Goal: Task Accomplishment & Management: Complete application form

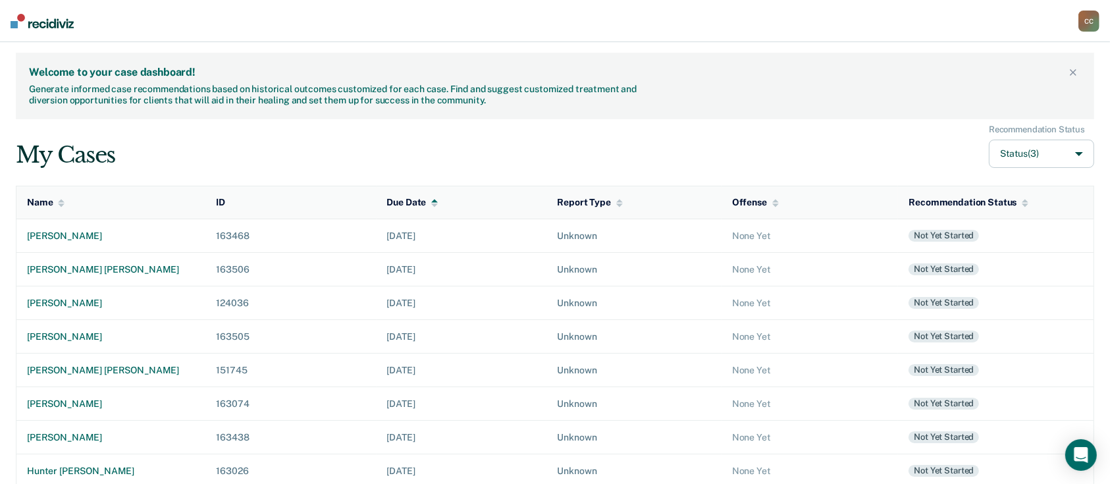
scroll to position [248, 0]
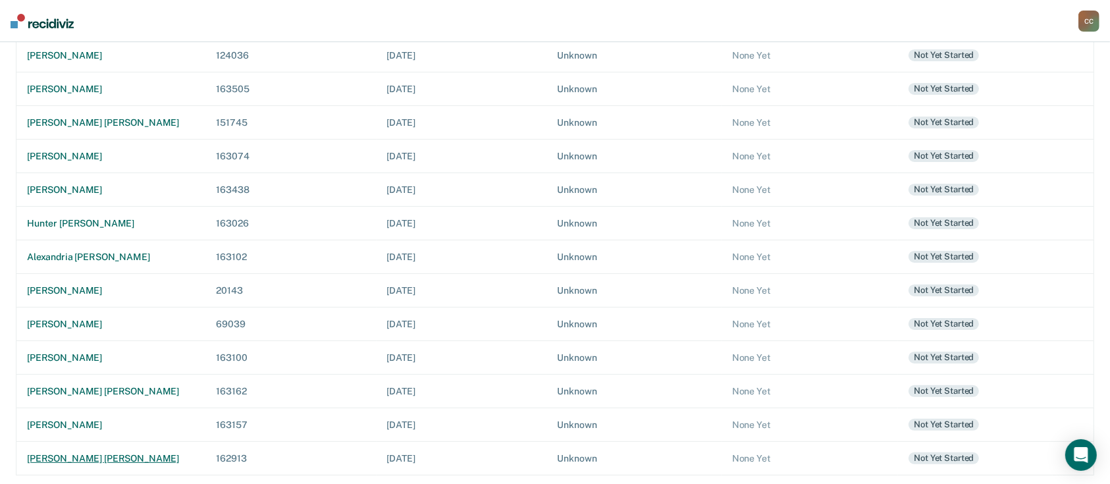
click at [84, 453] on div "[PERSON_NAME] [PERSON_NAME]" at bounding box center [111, 458] width 168 height 11
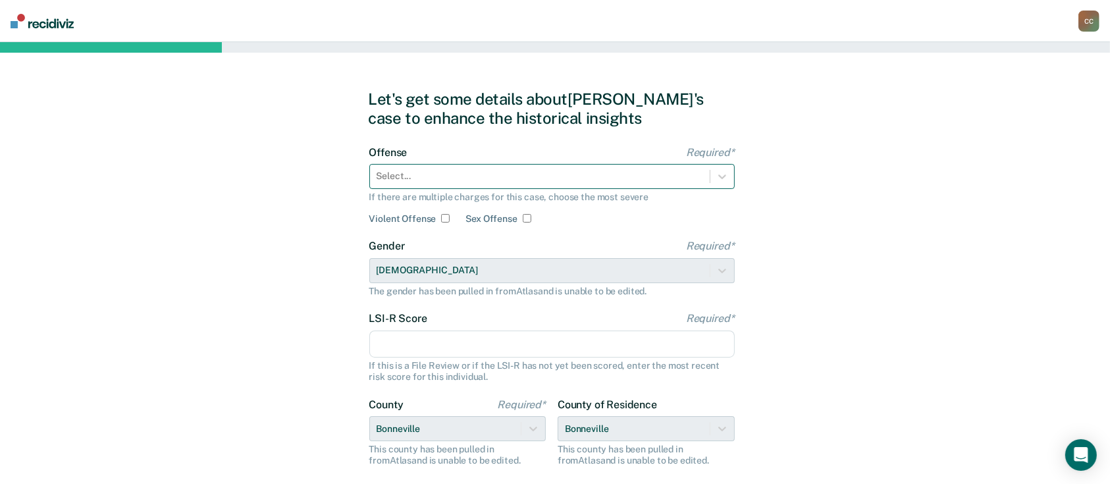
click at [458, 174] on div at bounding box center [540, 176] width 327 height 14
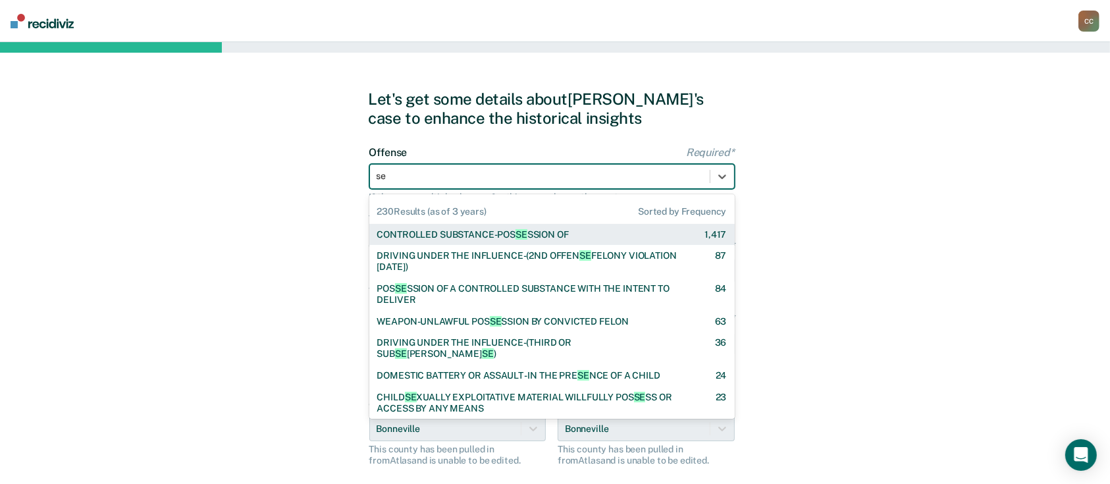
type input "s"
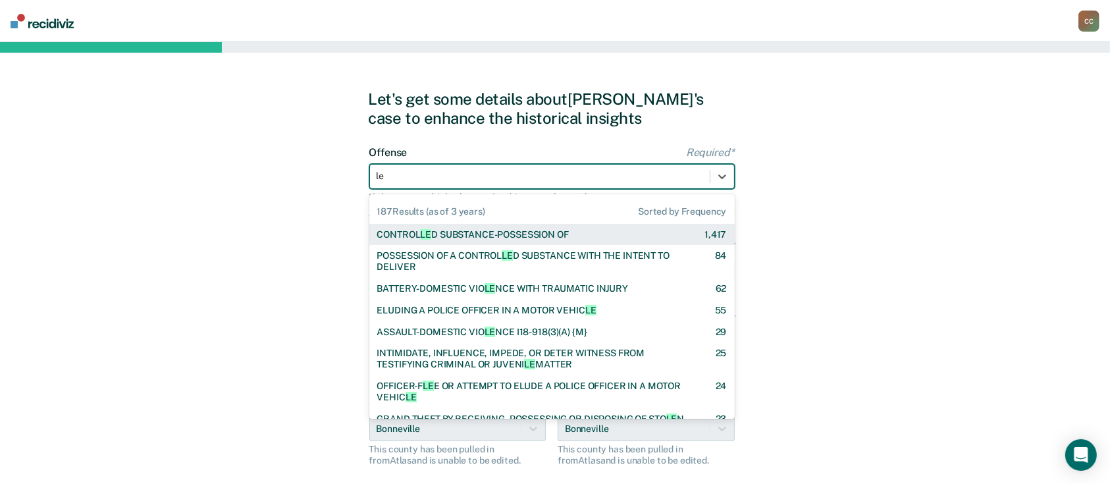
type input "lew"
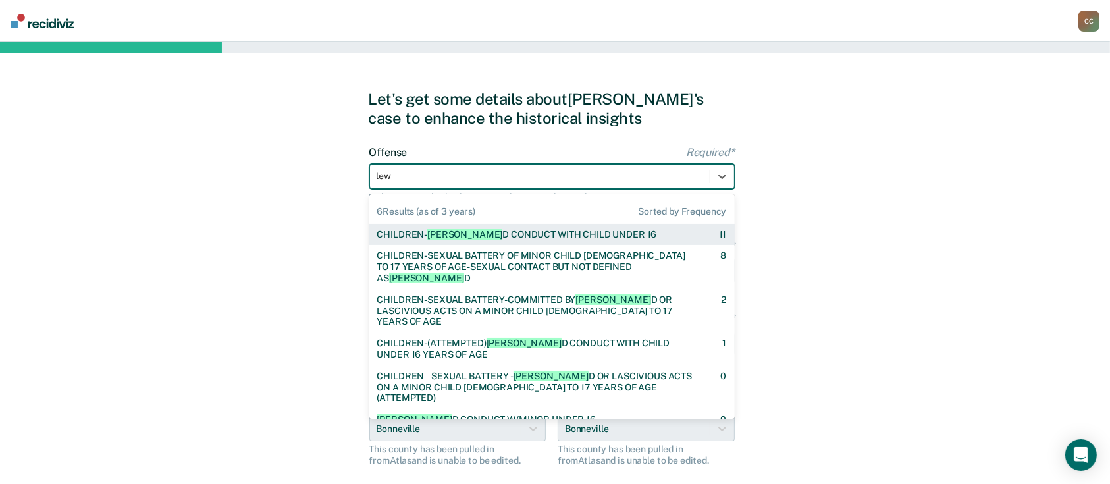
click at [510, 229] on div "CHILDREN- [PERSON_NAME] CONDUCT WITH CHILD UNDER 16" at bounding box center [517, 234] width 280 height 11
checkbox input "true"
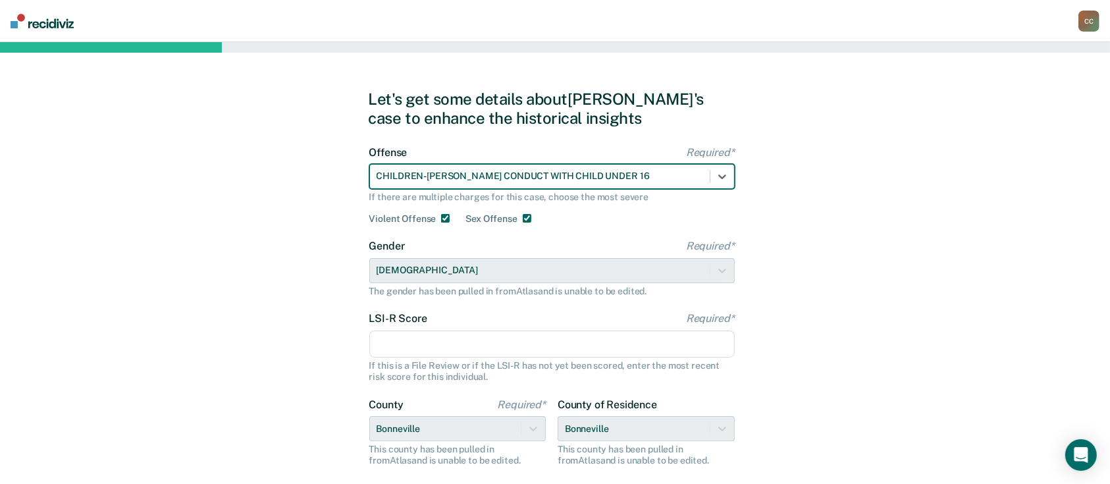
click at [446, 345] on input "LSI-R Score Required*" at bounding box center [551, 344] width 365 height 28
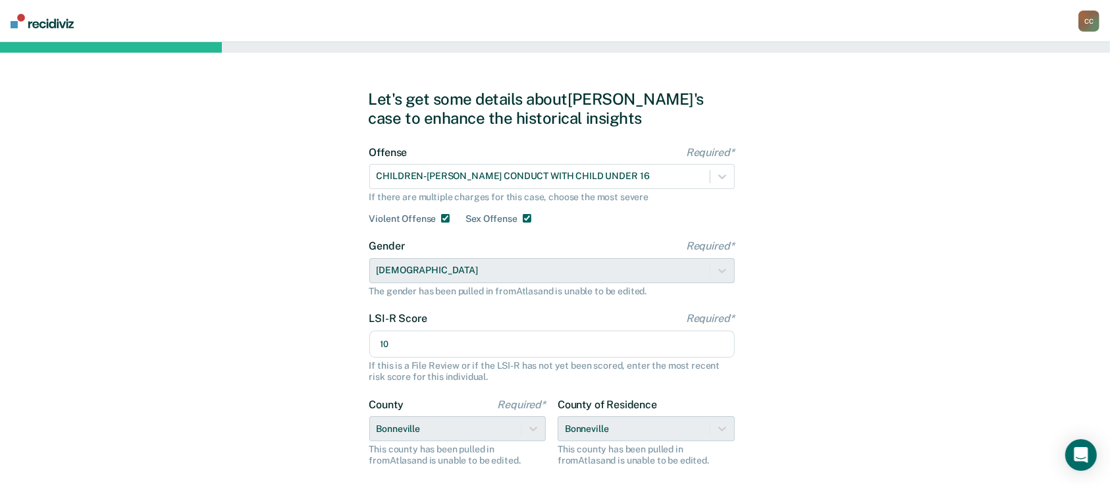
type input "10"
click at [804, 359] on div "Let's get some details about [PERSON_NAME]'s case to enhance the historical ins…" at bounding box center [555, 338] width 1110 height 593
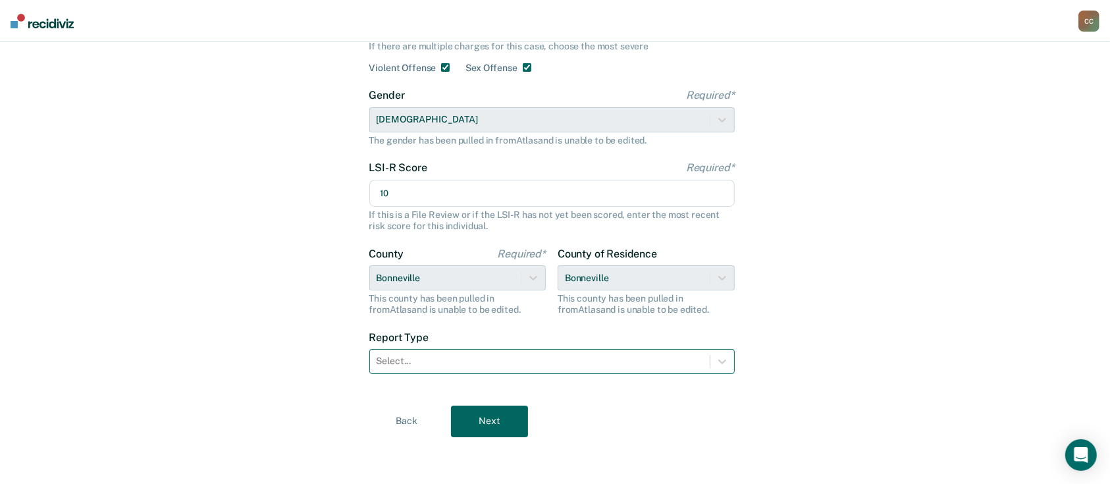
click at [466, 363] on div at bounding box center [540, 361] width 327 height 14
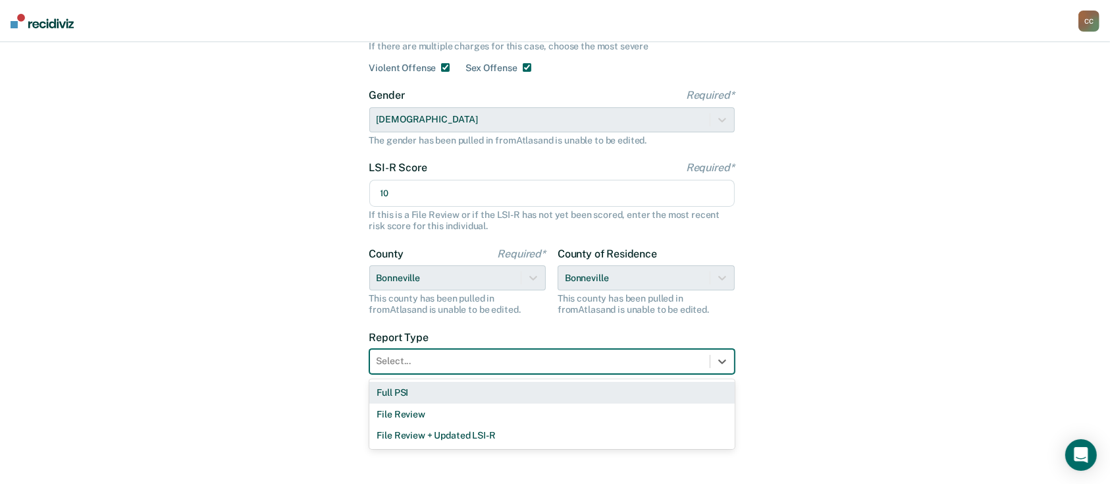
click at [438, 393] on div "Full PSI" at bounding box center [551, 393] width 365 height 22
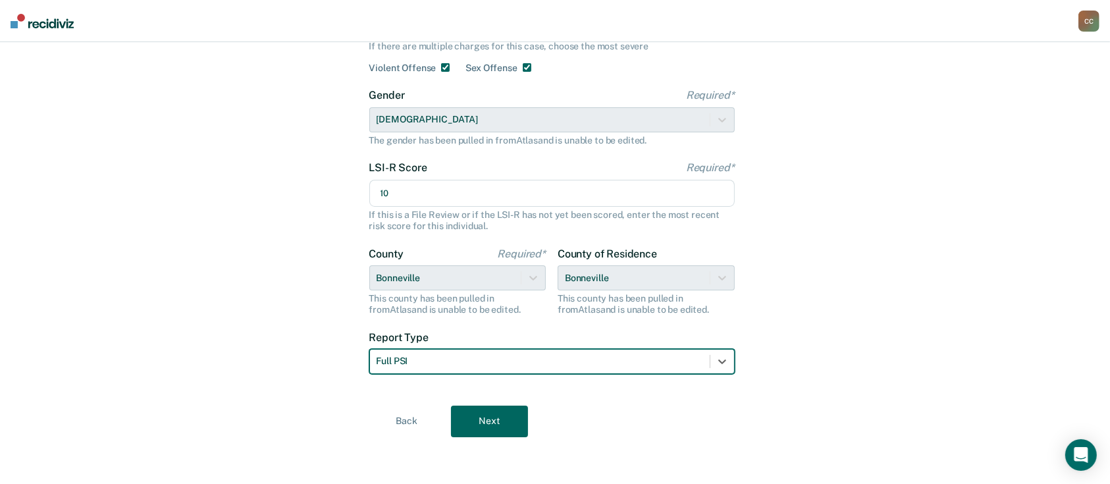
click at [512, 425] on button "Next" at bounding box center [489, 422] width 77 height 32
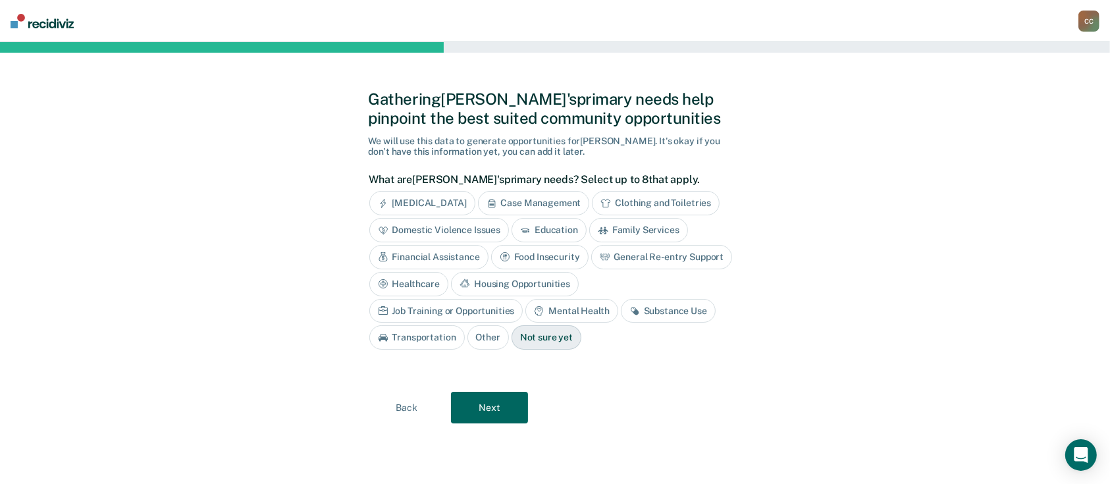
scroll to position [0, 0]
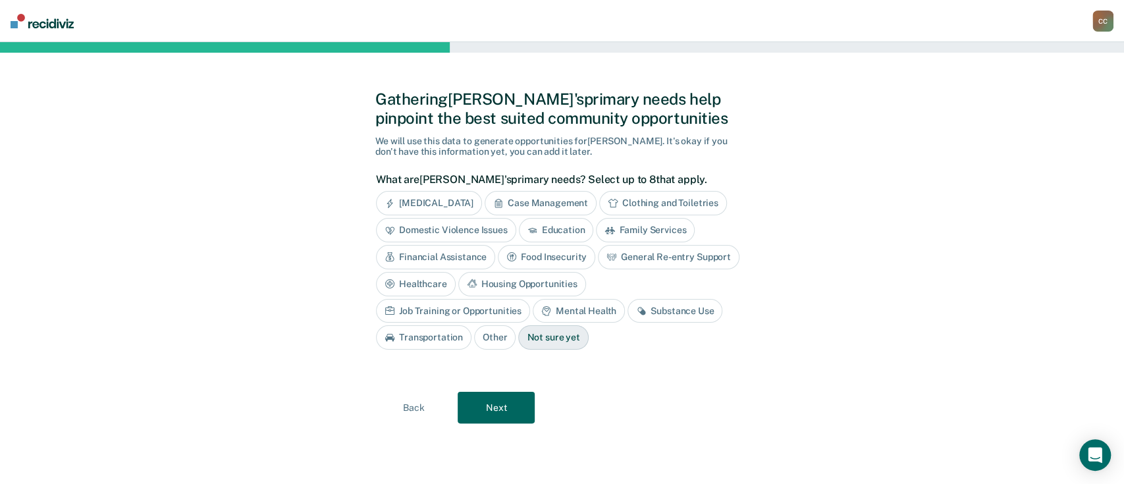
click at [533, 307] on div "Mental Health" at bounding box center [579, 311] width 92 height 24
click at [511, 410] on button "Next" at bounding box center [496, 408] width 77 height 32
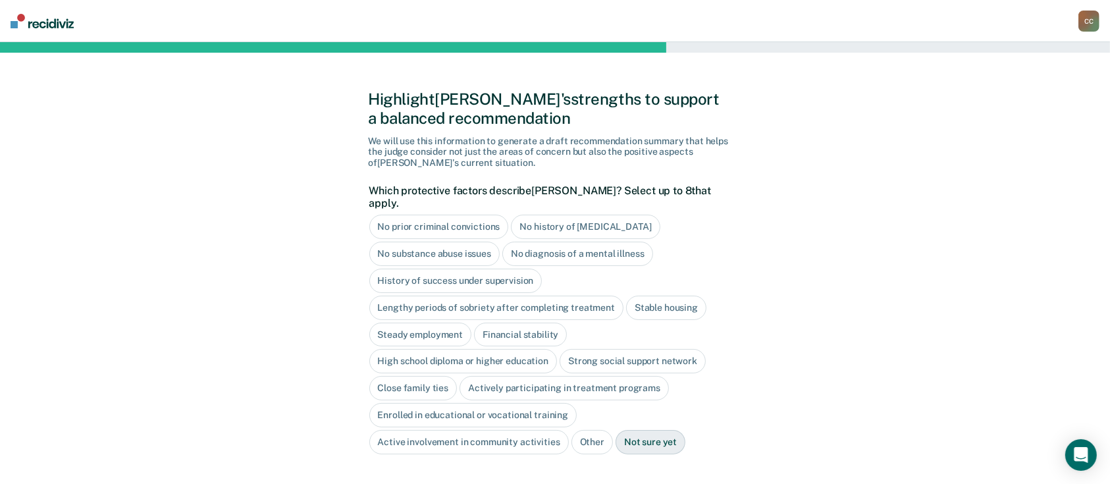
click at [480, 215] on div "No prior criminal convictions" at bounding box center [439, 227] width 140 height 24
click at [452, 242] on div "No substance abuse issues" at bounding box center [434, 254] width 131 height 24
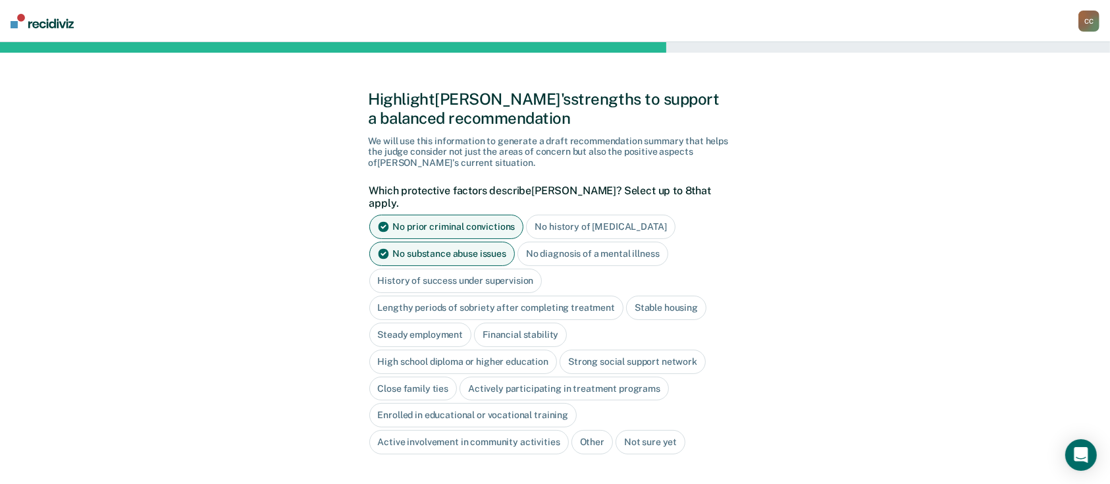
click at [452, 242] on div "No substance abuse issues" at bounding box center [442, 254] width 146 height 24
click at [458, 242] on div "No substance abuse issues" at bounding box center [434, 254] width 131 height 24
click at [446, 324] on div "Steady employment" at bounding box center [420, 335] width 103 height 24
click at [537, 323] on div "Financial stability" at bounding box center [535, 335] width 93 height 24
click at [685, 296] on div "Stable housing" at bounding box center [666, 308] width 80 height 24
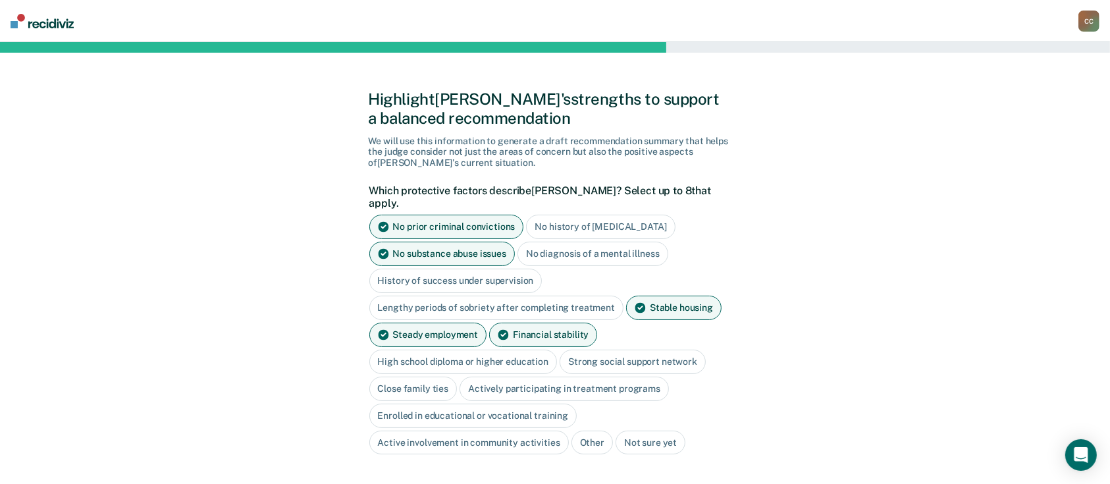
scroll to position [78, 0]
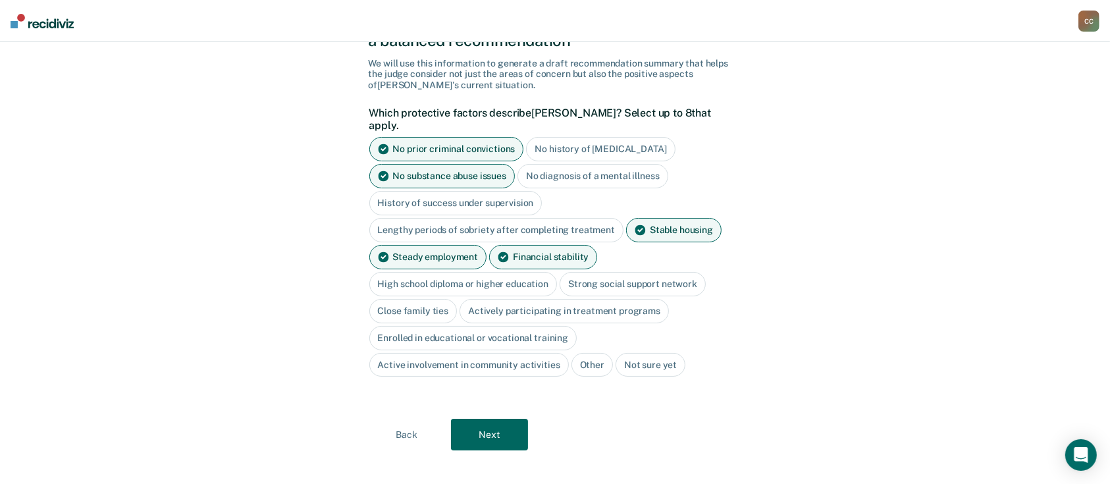
click at [533, 272] on div "High school diploma or higher education" at bounding box center [463, 284] width 188 height 24
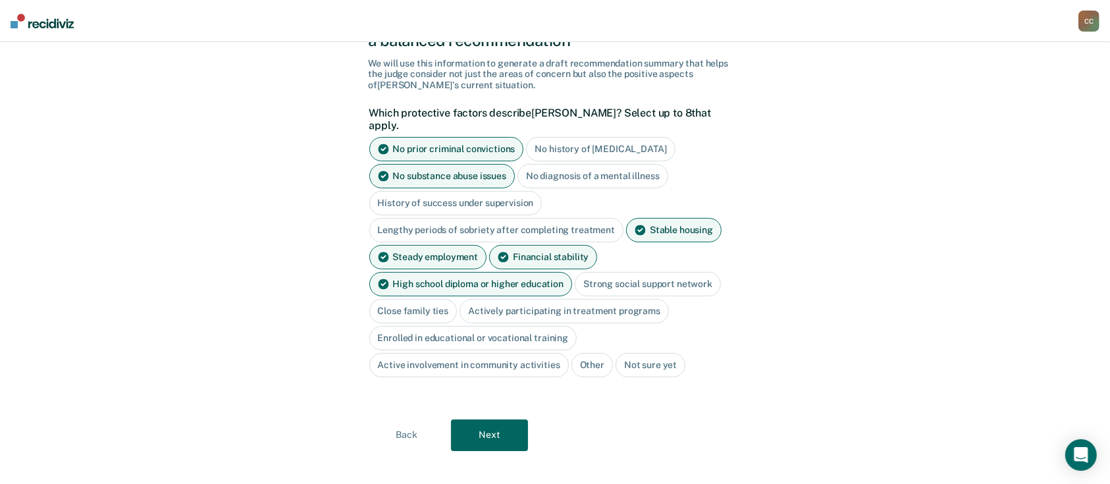
click at [606, 275] on div "Strong social support network" at bounding box center [648, 284] width 146 height 24
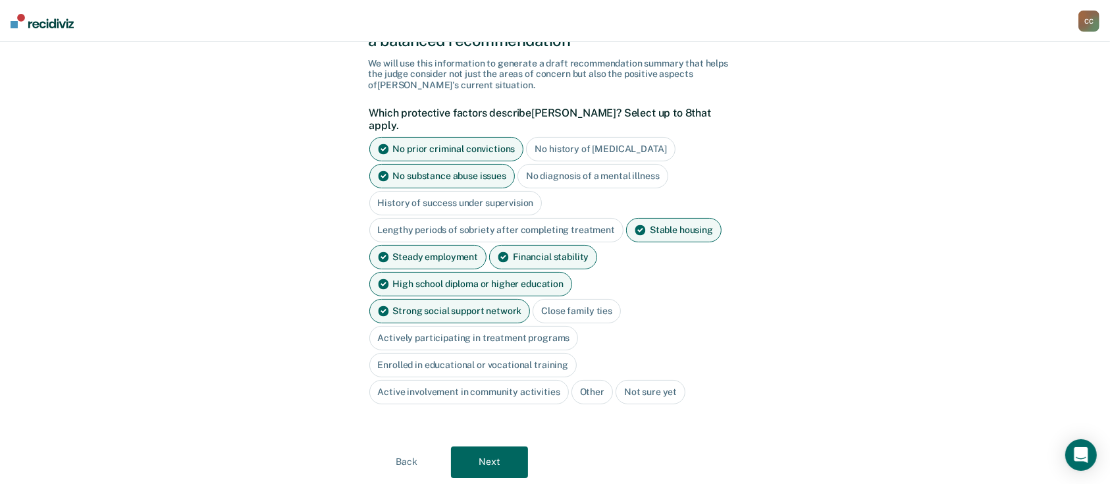
click at [533, 299] on div "Close family ties" at bounding box center [577, 311] width 88 height 24
click at [553, 326] on div "Actively participating in treatment programs" at bounding box center [473, 338] width 209 height 24
click at [579, 326] on div "Actively participating in treatment programs" at bounding box center [473, 338] width 209 height 24
click at [481, 446] on button "Next" at bounding box center [489, 462] width 77 height 32
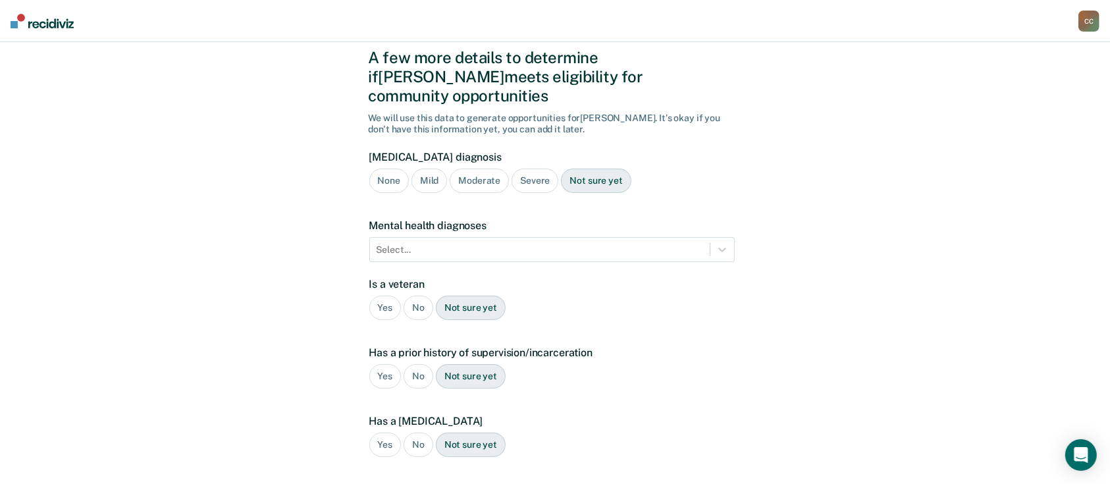
scroll to position [0, 0]
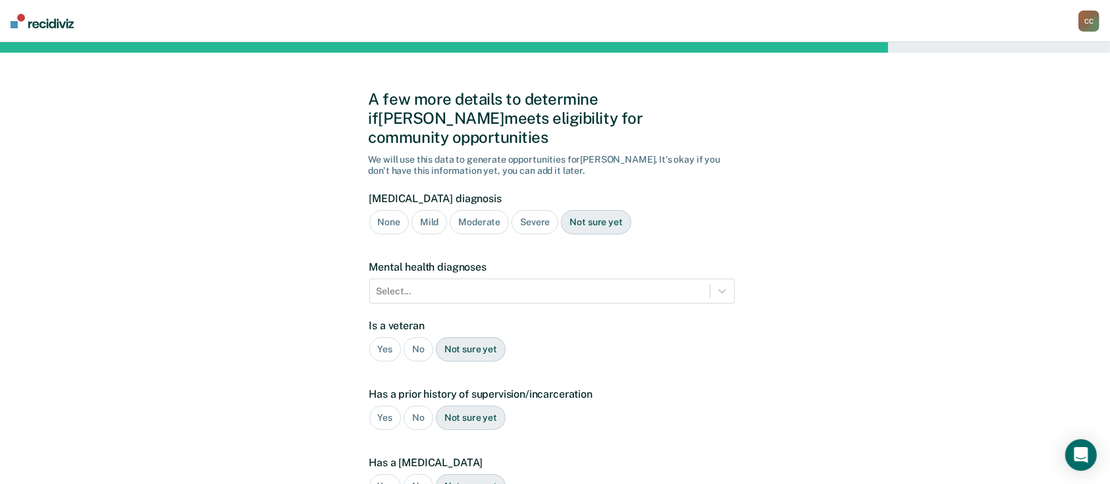
click at [388, 210] on div "None" at bounding box center [388, 222] width 39 height 24
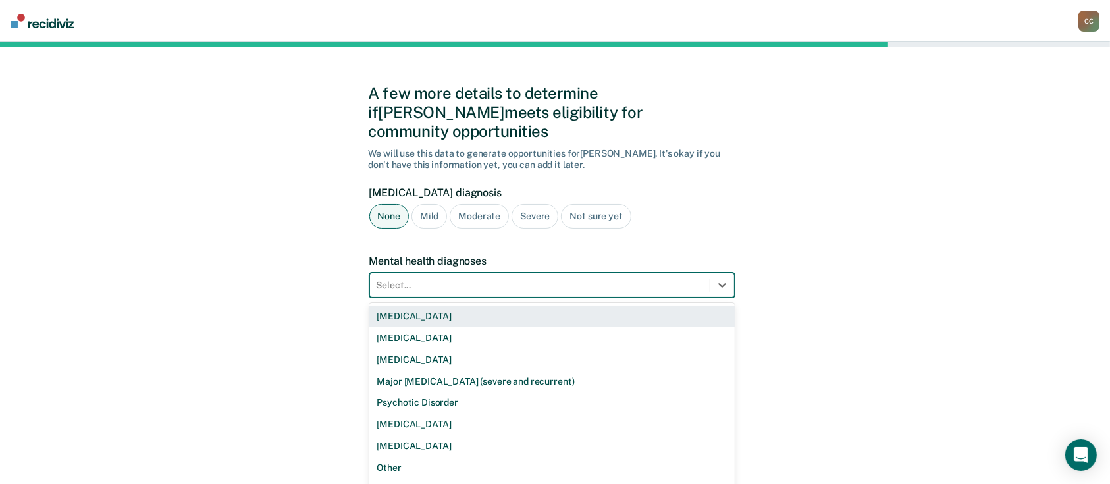
click at [502, 276] on div "Select..." at bounding box center [540, 285] width 340 height 19
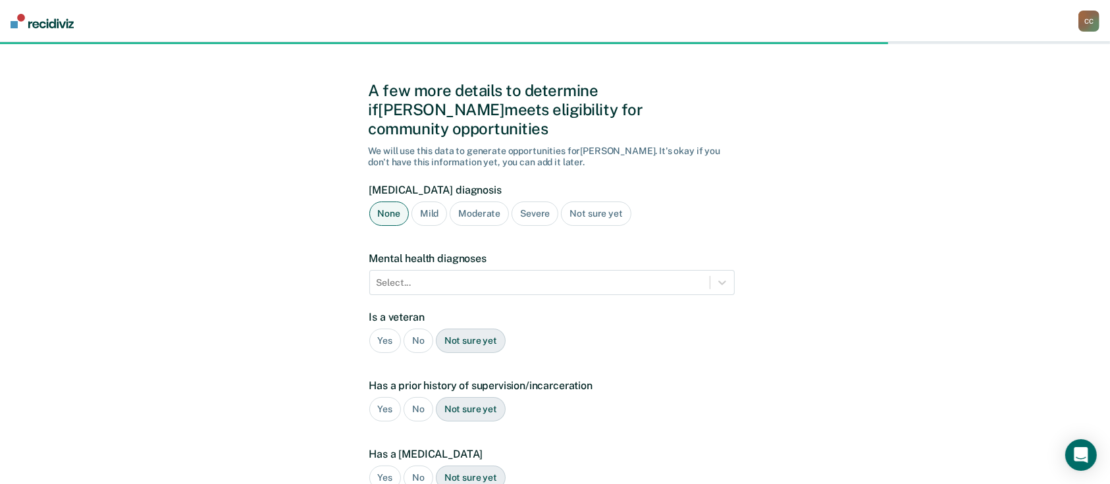
click at [790, 291] on div "A few more details to determine if [PERSON_NAME] meets eligibility for communit…" at bounding box center [555, 391] width 1110 height 714
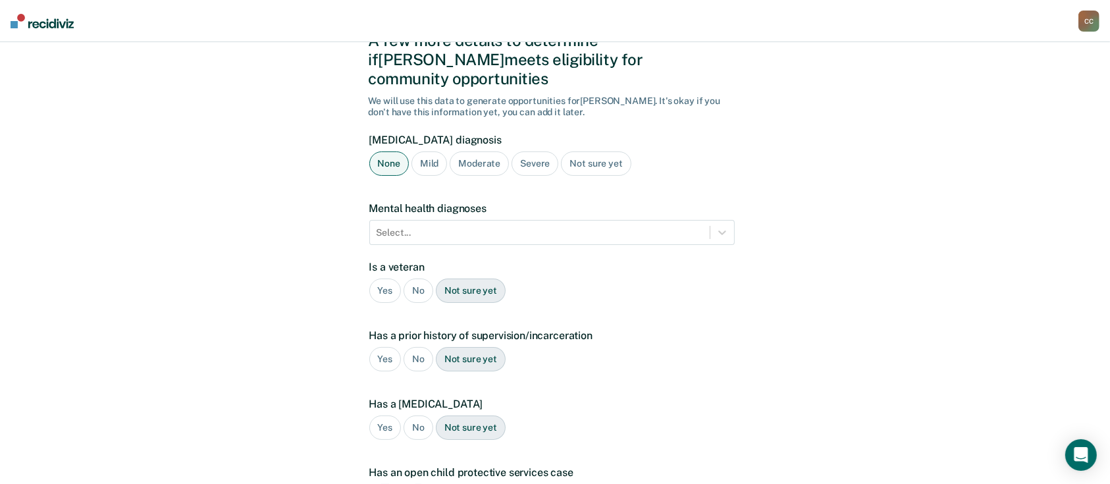
scroll to position [96, 0]
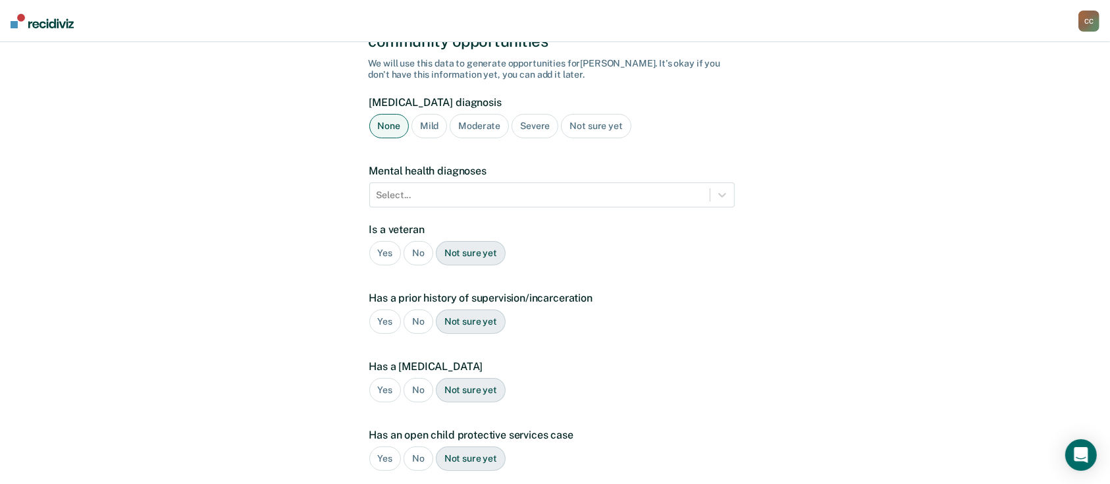
click at [419, 241] on div "No" at bounding box center [419, 253] width 30 height 24
click at [422, 309] on div "No" at bounding box center [419, 321] width 30 height 24
click at [417, 378] on div "No" at bounding box center [419, 390] width 30 height 24
click at [418, 446] on div "No" at bounding box center [419, 458] width 30 height 24
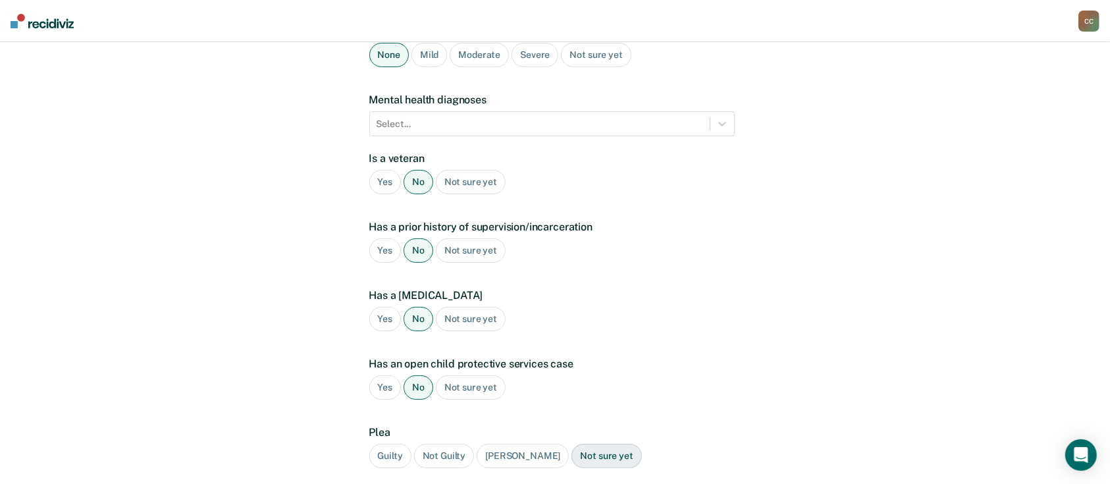
scroll to position [253, 0]
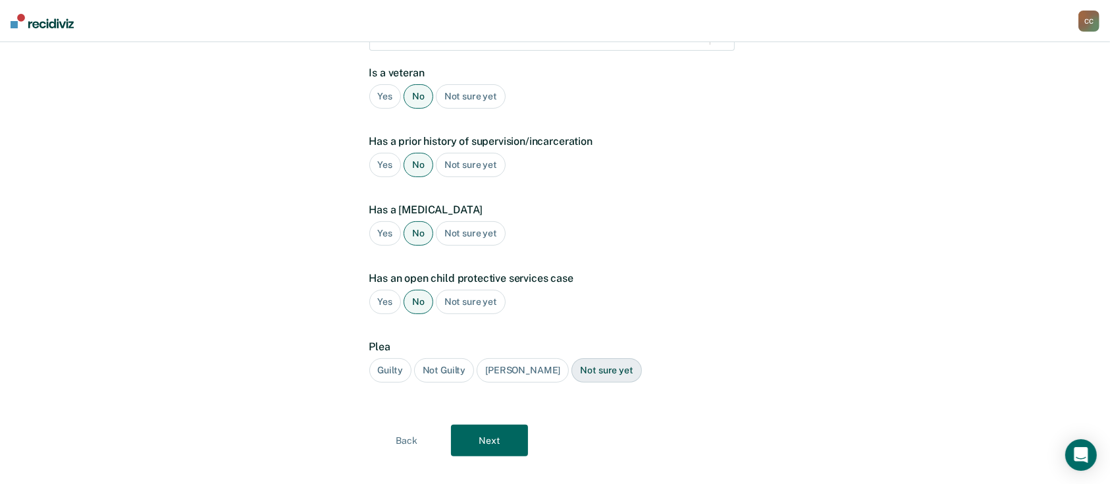
click at [404, 358] on div "Guilty" at bounding box center [390, 370] width 42 height 24
click at [498, 425] on button "Next" at bounding box center [489, 441] width 77 height 32
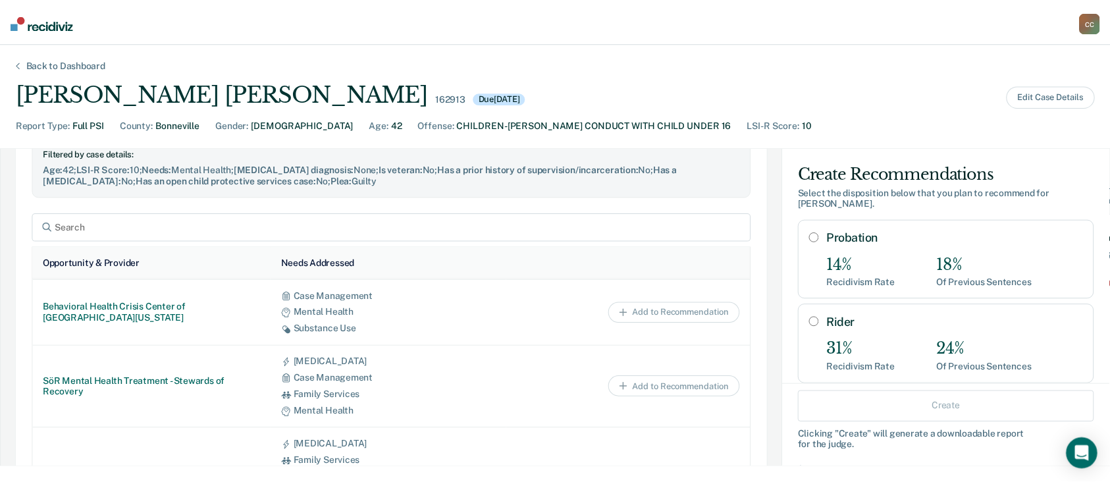
scroll to position [156, 0]
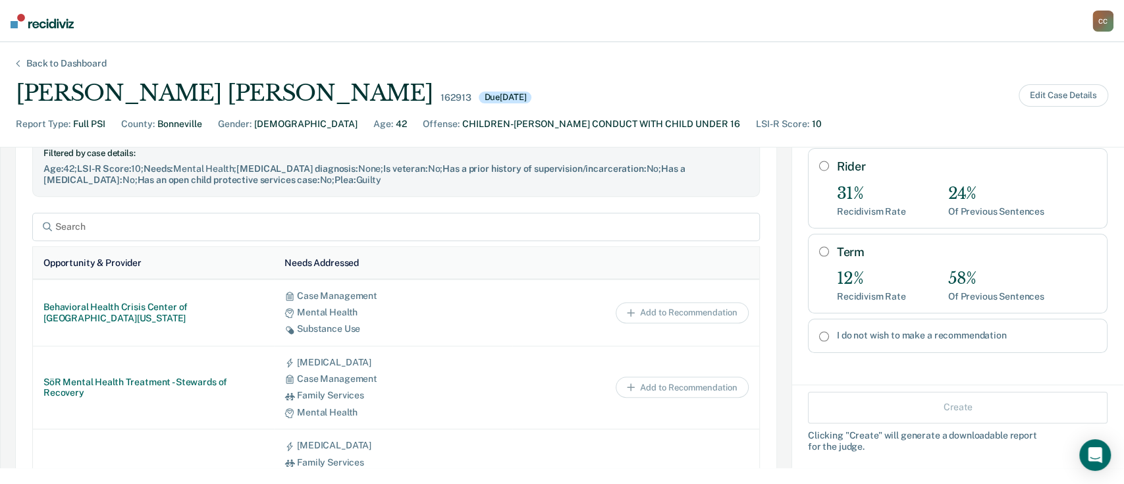
click at [819, 246] on input "Term" at bounding box center [824, 251] width 10 height 11
radio input "true"
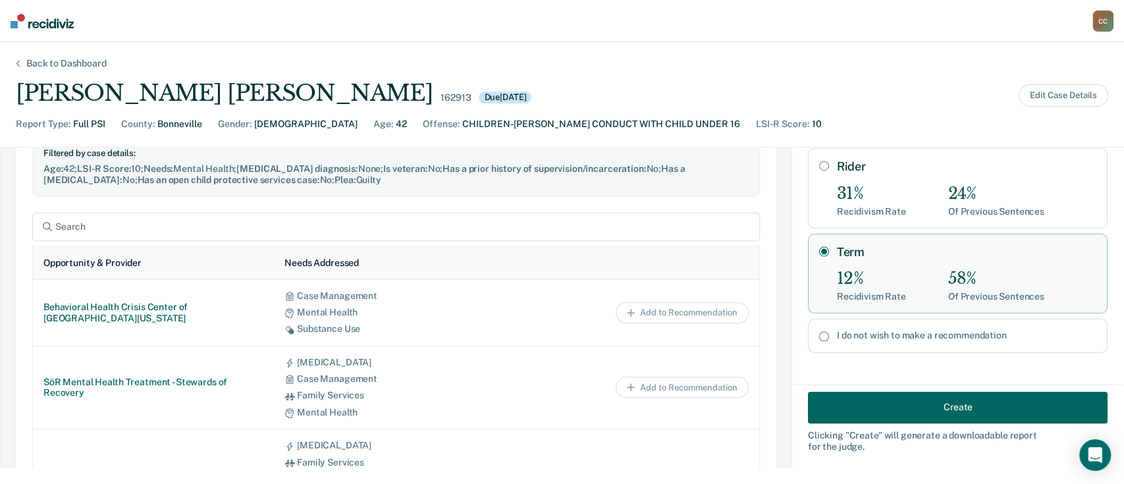
click at [901, 404] on button "Create" at bounding box center [958, 407] width 300 height 32
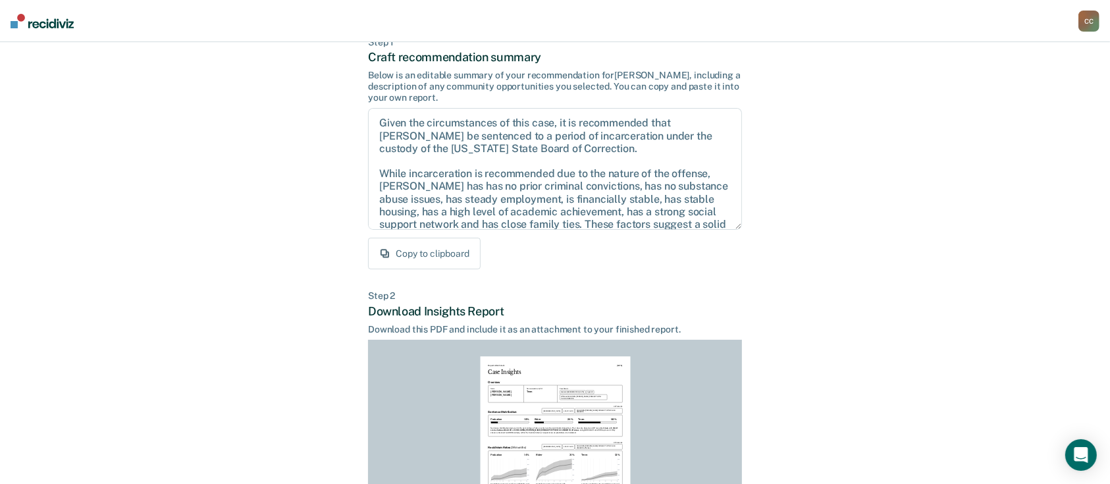
scroll to position [263, 0]
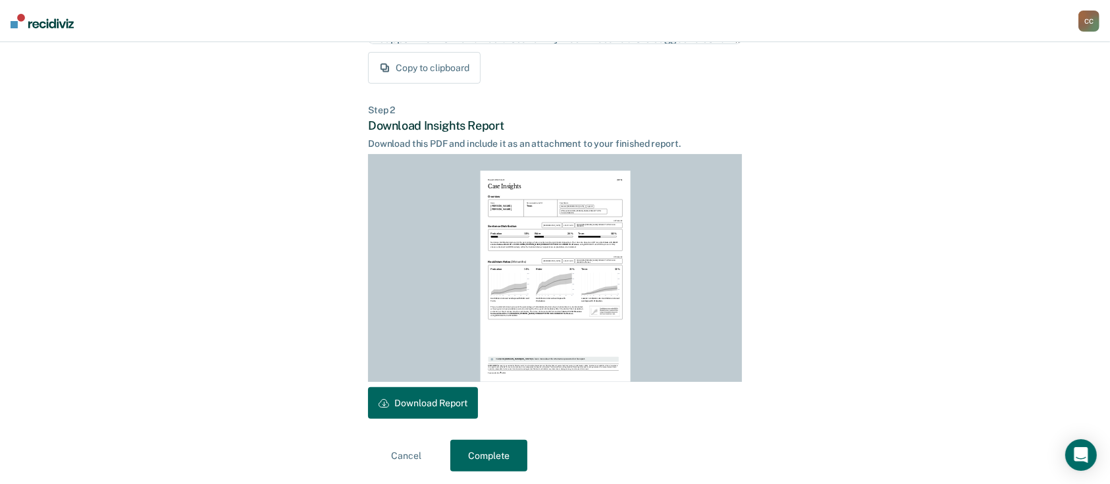
click at [453, 403] on button "Download Report" at bounding box center [423, 403] width 110 height 32
click at [496, 455] on button "Complete" at bounding box center [488, 456] width 77 height 32
